Goal: Find specific page/section: Find specific page/section

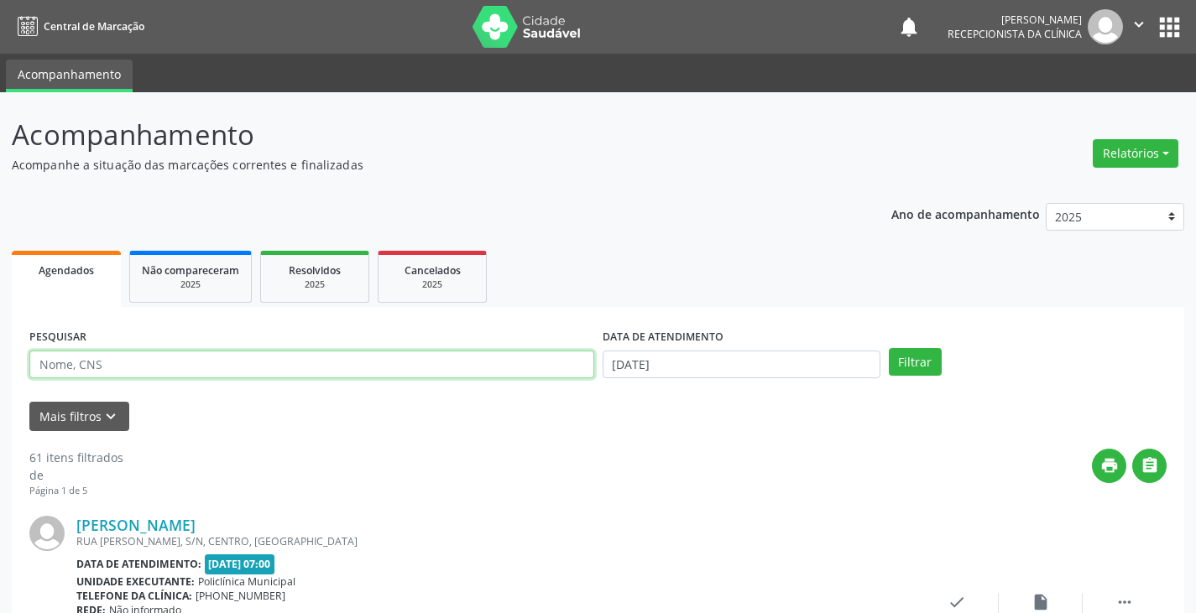
click at [436, 368] on input "text" at bounding box center [311, 365] width 565 height 29
click at [889, 348] on button "Filtrar" at bounding box center [915, 362] width 53 height 29
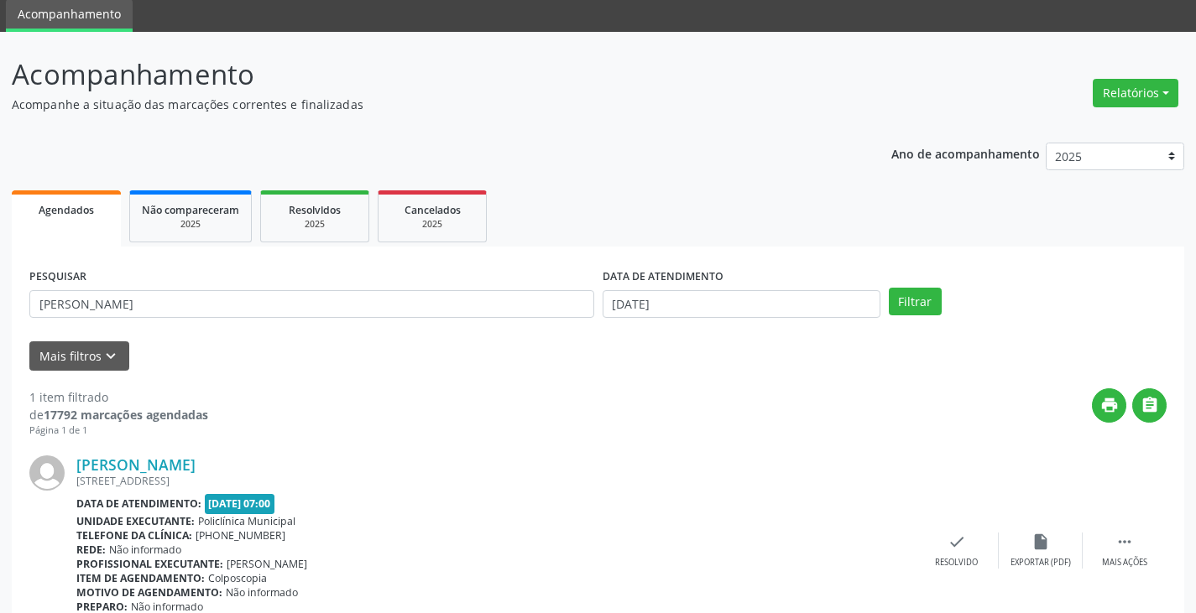
scroll to position [141, 0]
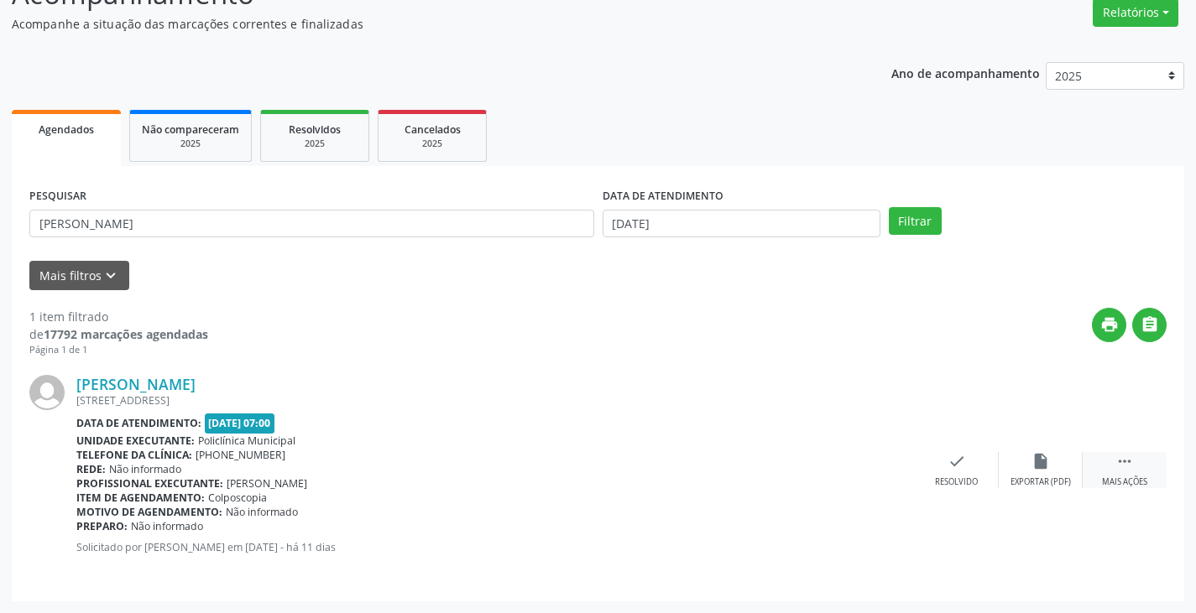
drag, startPoint x: 1130, startPoint y: 473, endPoint x: 1104, endPoint y: 473, distance: 26.0
click at [1125, 473] on div " Mais ações" at bounding box center [1125, 470] width 84 height 36
click at [879, 479] on div "Imprimir" at bounding box center [873, 483] width 38 height 12
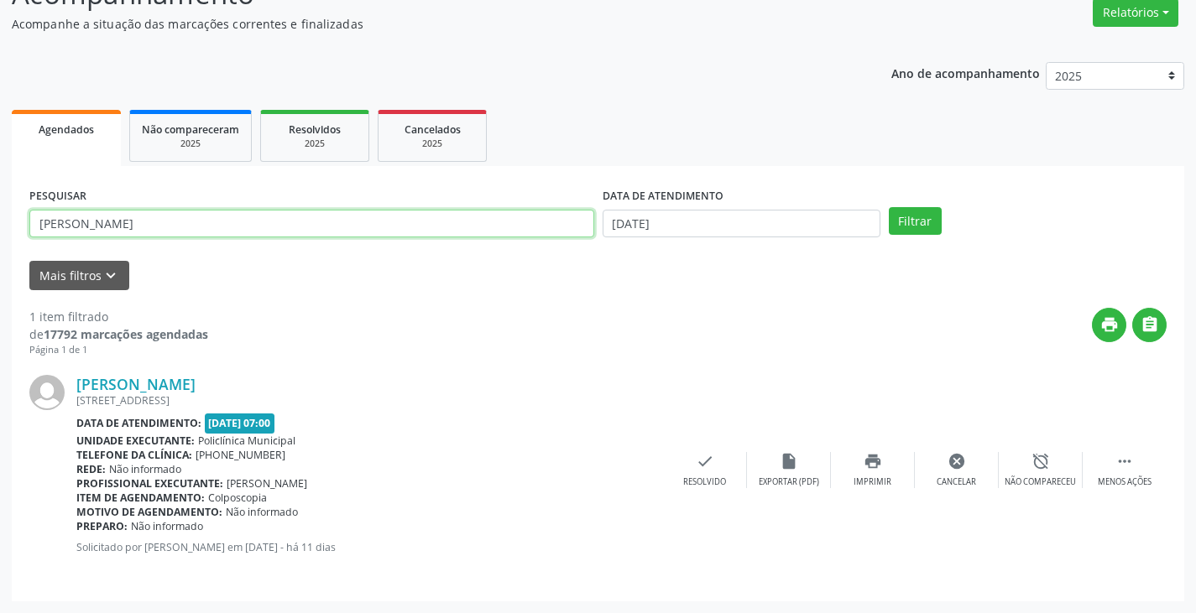
click at [485, 221] on input "[PERSON_NAME]" at bounding box center [311, 224] width 565 height 29
type input "m"
click at [889, 207] on button "Filtrar" at bounding box center [915, 221] width 53 height 29
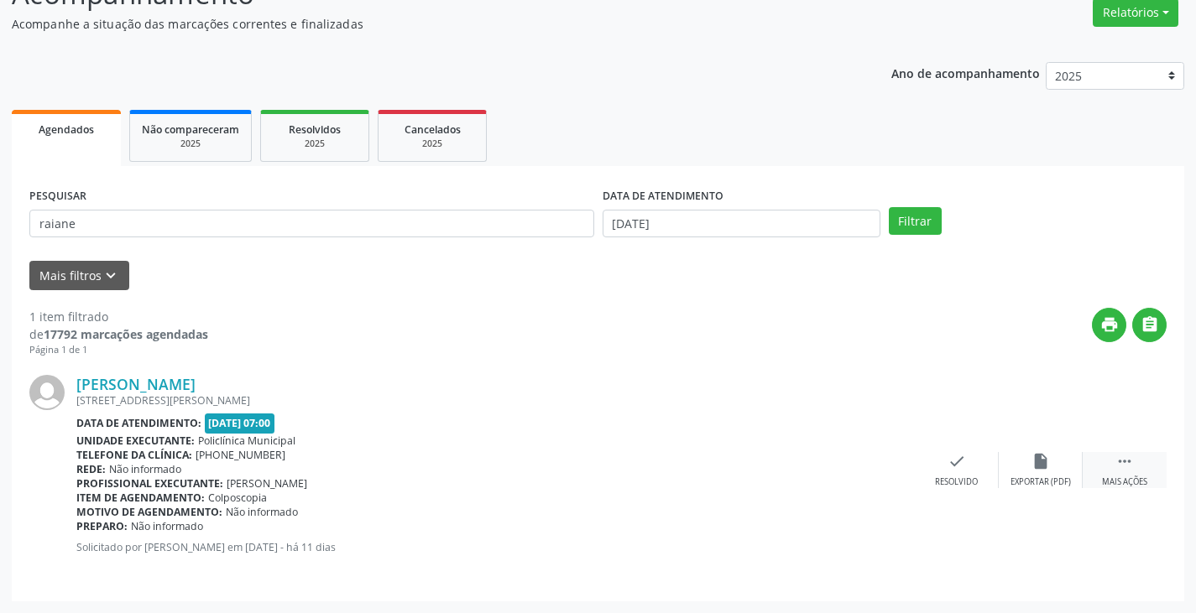
click at [1110, 477] on div "Mais ações" at bounding box center [1124, 483] width 45 height 12
click at [869, 471] on icon "print" at bounding box center [873, 461] width 18 height 18
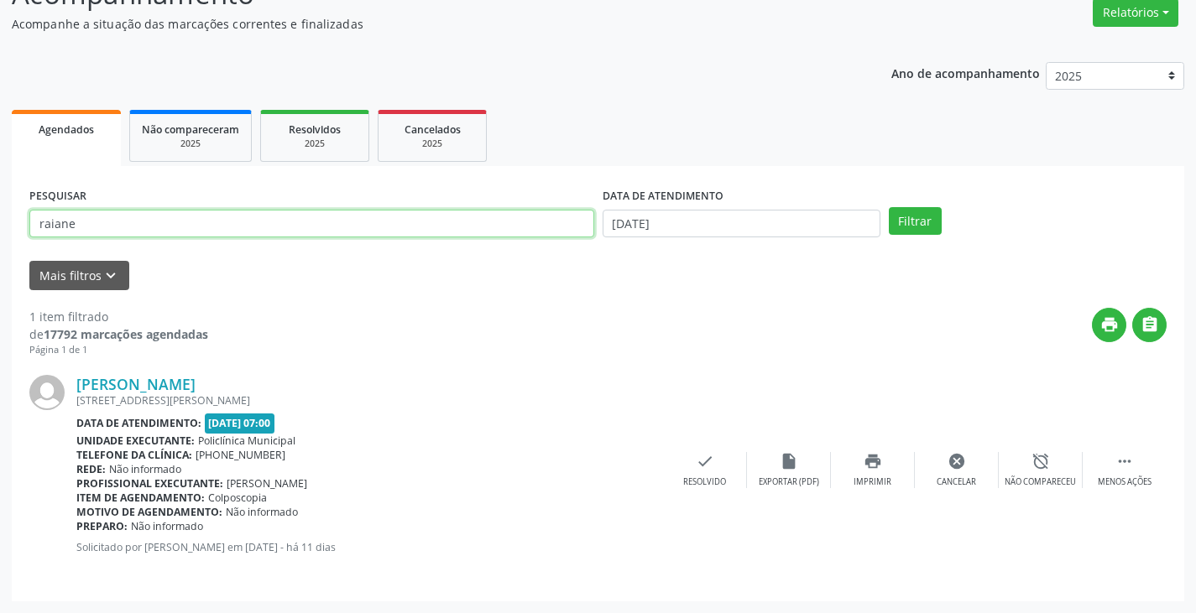
click at [483, 224] on input "raiane" at bounding box center [311, 224] width 565 height 29
type input "r"
click at [889, 207] on button "Filtrar" at bounding box center [915, 221] width 53 height 29
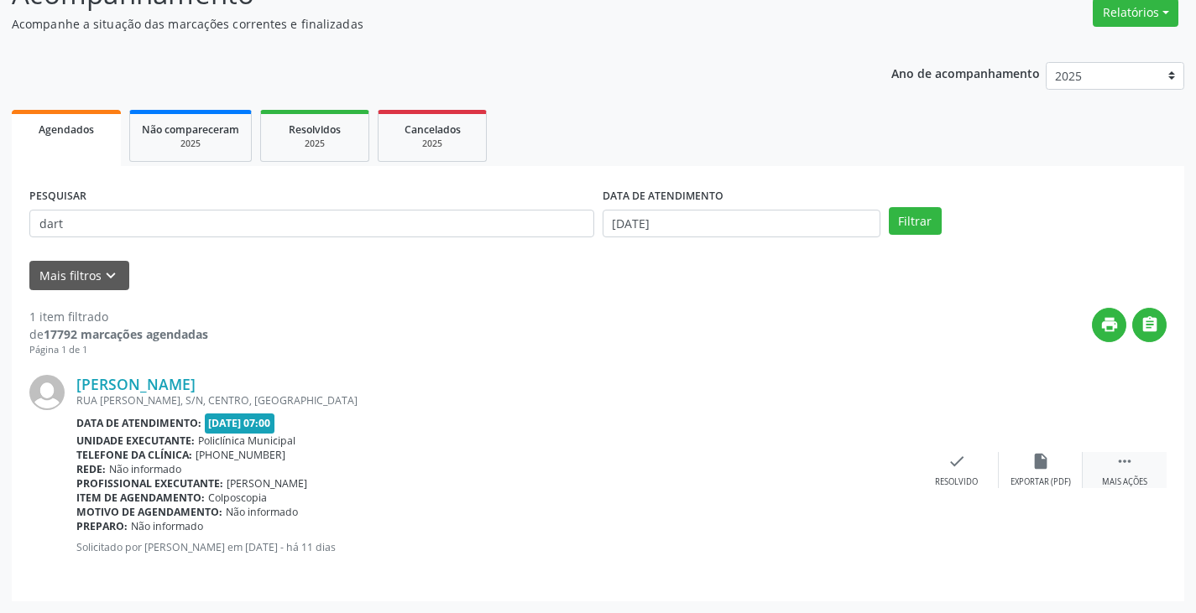
click at [1119, 463] on icon "" at bounding box center [1124, 461] width 18 height 18
click at [889, 473] on div "print Imprimir" at bounding box center [873, 470] width 84 height 36
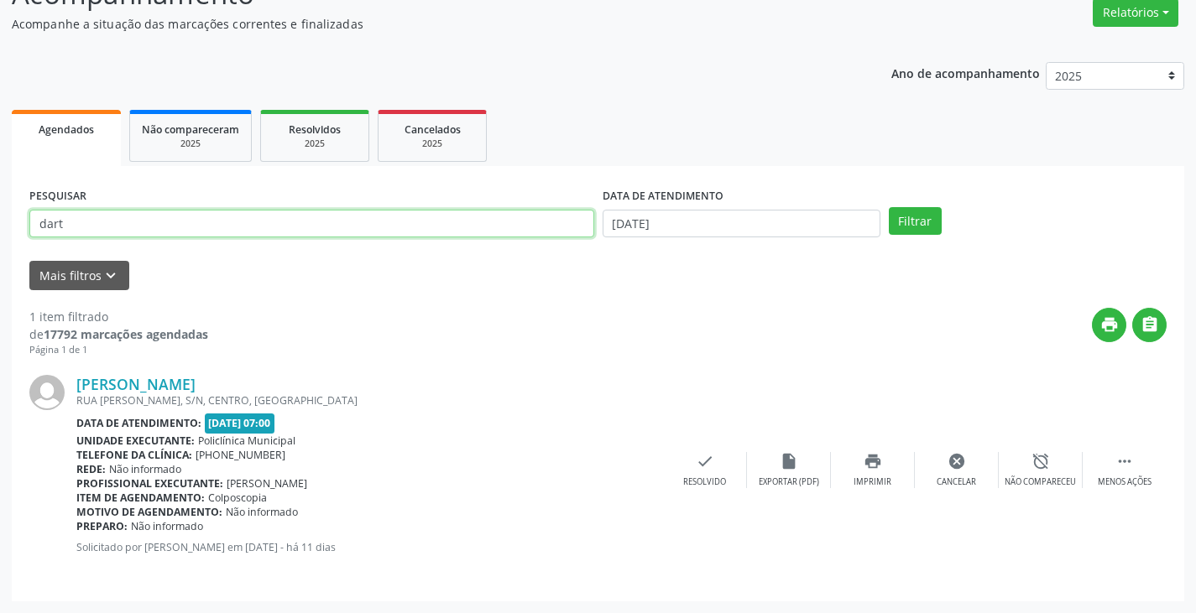
click at [452, 228] on input "dart" at bounding box center [311, 224] width 565 height 29
type input "d"
type input "v"
click at [889, 207] on button "Filtrar" at bounding box center [915, 221] width 53 height 29
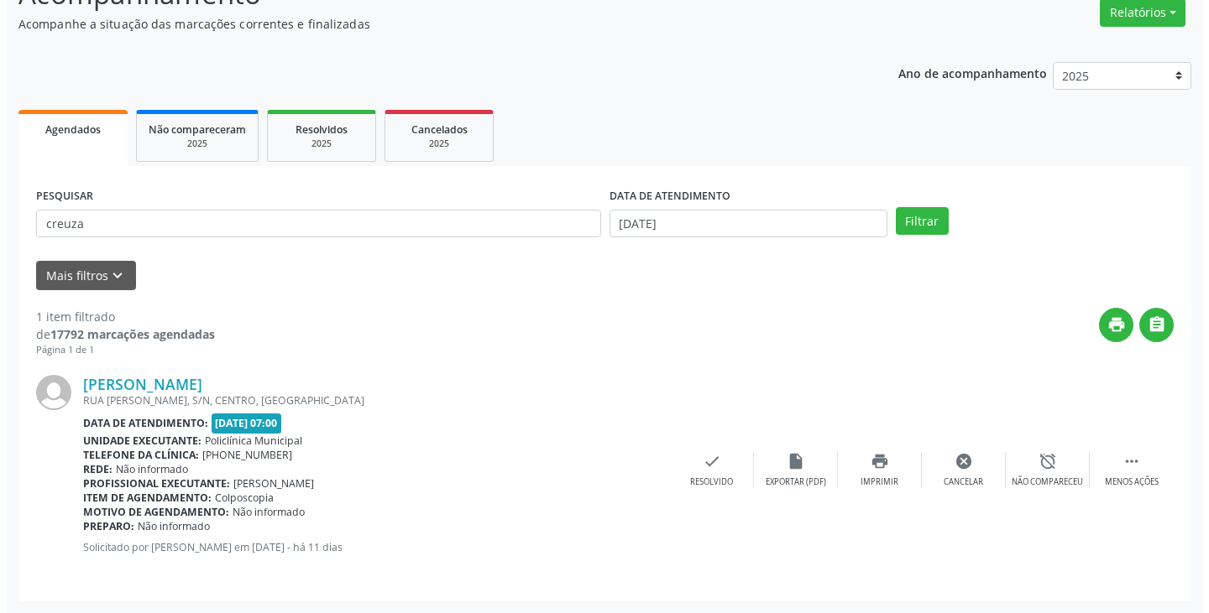
scroll to position [0, 0]
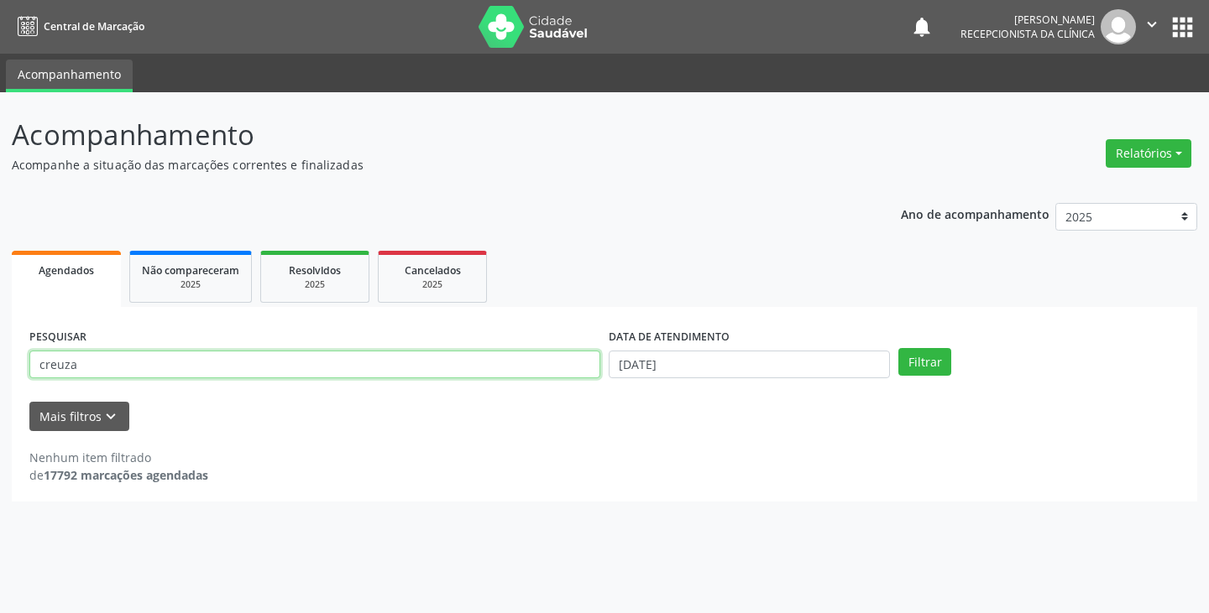
click at [226, 374] on input "creuza" at bounding box center [314, 365] width 571 height 29
click at [898, 348] on button "Filtrar" at bounding box center [924, 362] width 53 height 29
click at [486, 370] on input "creuza" at bounding box center [314, 365] width 571 height 29
type input "c"
type input "n"
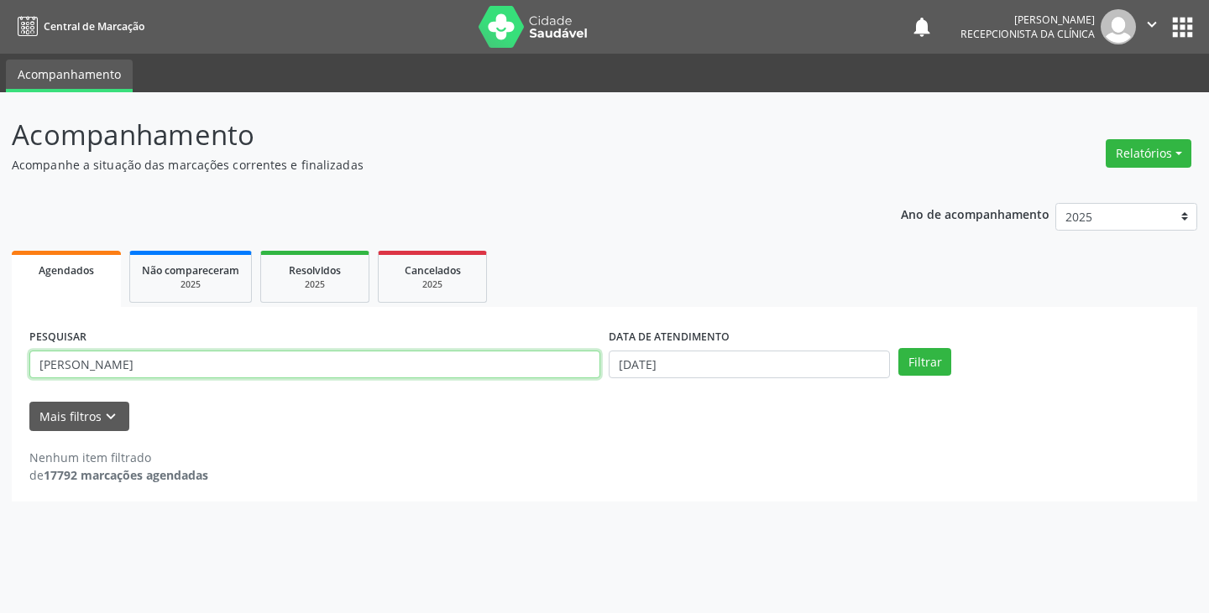
type input "[PERSON_NAME]"
click at [898, 348] on button "Filtrar" at bounding box center [924, 362] width 53 height 29
